Goal: Find specific page/section: Find specific page/section

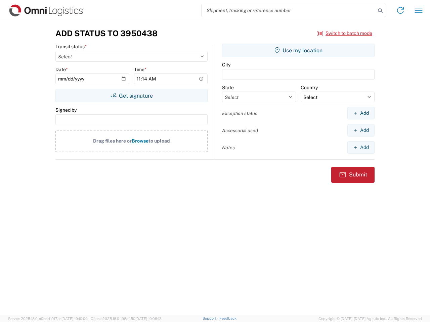
click at [288, 10] on input "search" at bounding box center [288, 10] width 174 height 13
click at [380, 11] on icon at bounding box center [379, 10] width 9 height 9
click at [400, 10] on icon at bounding box center [400, 10] width 11 height 11
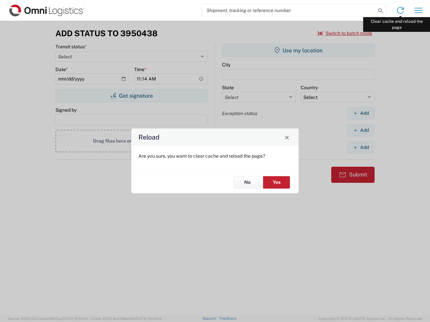
click at [418, 10] on div "Reload Are you sure, you want to clear cache and reload the page? No Yes" at bounding box center [215, 161] width 430 height 322
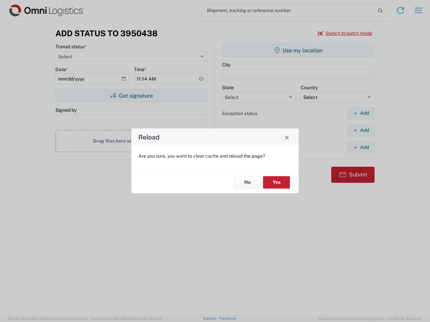
click at [345, 33] on div "Reload Are you sure, you want to clear cache and reload the page? No Yes" at bounding box center [215, 161] width 430 height 322
click at [131, 96] on div "Reload Are you sure, you want to clear cache and reload the page? No Yes" at bounding box center [215, 161] width 430 height 322
click at [298, 50] on div "Reload Are you sure, you want to clear cache and reload the page? No Yes" at bounding box center [215, 161] width 430 height 322
click at [361, 113] on div "Reload Are you sure, you want to clear cache and reload the page? No Yes" at bounding box center [215, 161] width 430 height 322
click at [361, 130] on div "Reload Are you sure, you want to clear cache and reload the page? No Yes" at bounding box center [215, 161] width 430 height 322
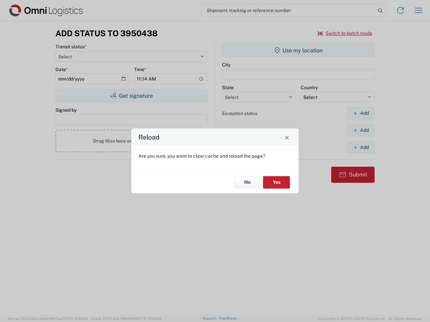
click at [361, 147] on div "Reload Are you sure, you want to clear cache and reload the page? No Yes" at bounding box center [215, 161] width 430 height 322
